Goal: Task Accomplishment & Management: Use online tool/utility

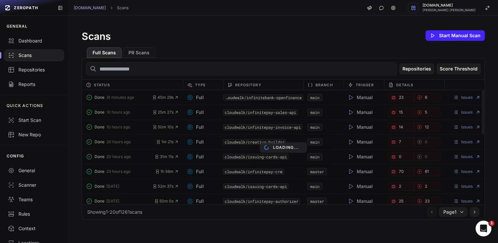
drag, startPoint x: 399, startPoint y: 99, endPoint x: 395, endPoint y: 99, distance: 4.6
click at [398, 99] on div "Loading..." at bounding box center [283, 147] width 402 height 114
click at [270, 57] on div "Full Scans PR Scans" at bounding box center [283, 50] width 403 height 16
